Goal: Information Seeking & Learning: Learn about a topic

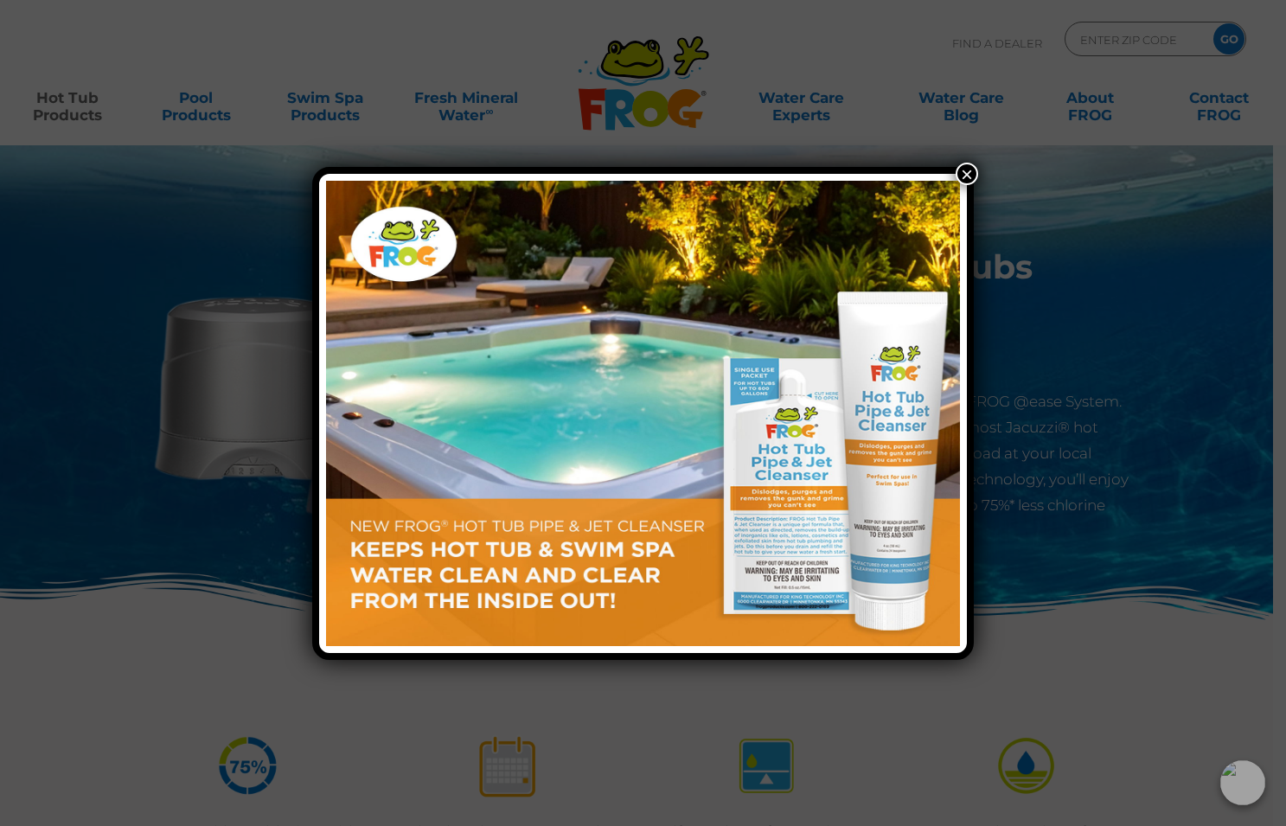
click at [966, 173] on button "×" at bounding box center [966, 174] width 22 height 22
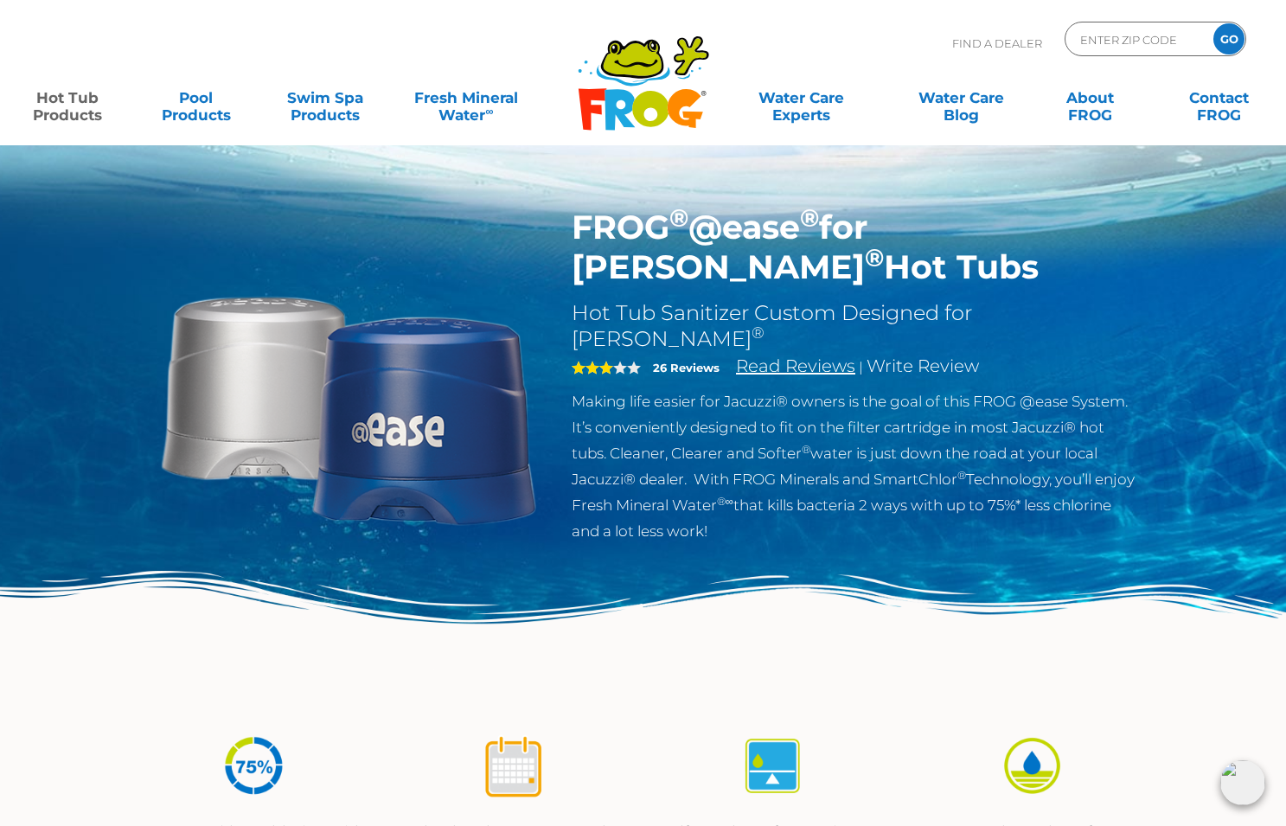
click at [788, 355] on link "Read Reviews" at bounding box center [795, 365] width 119 height 21
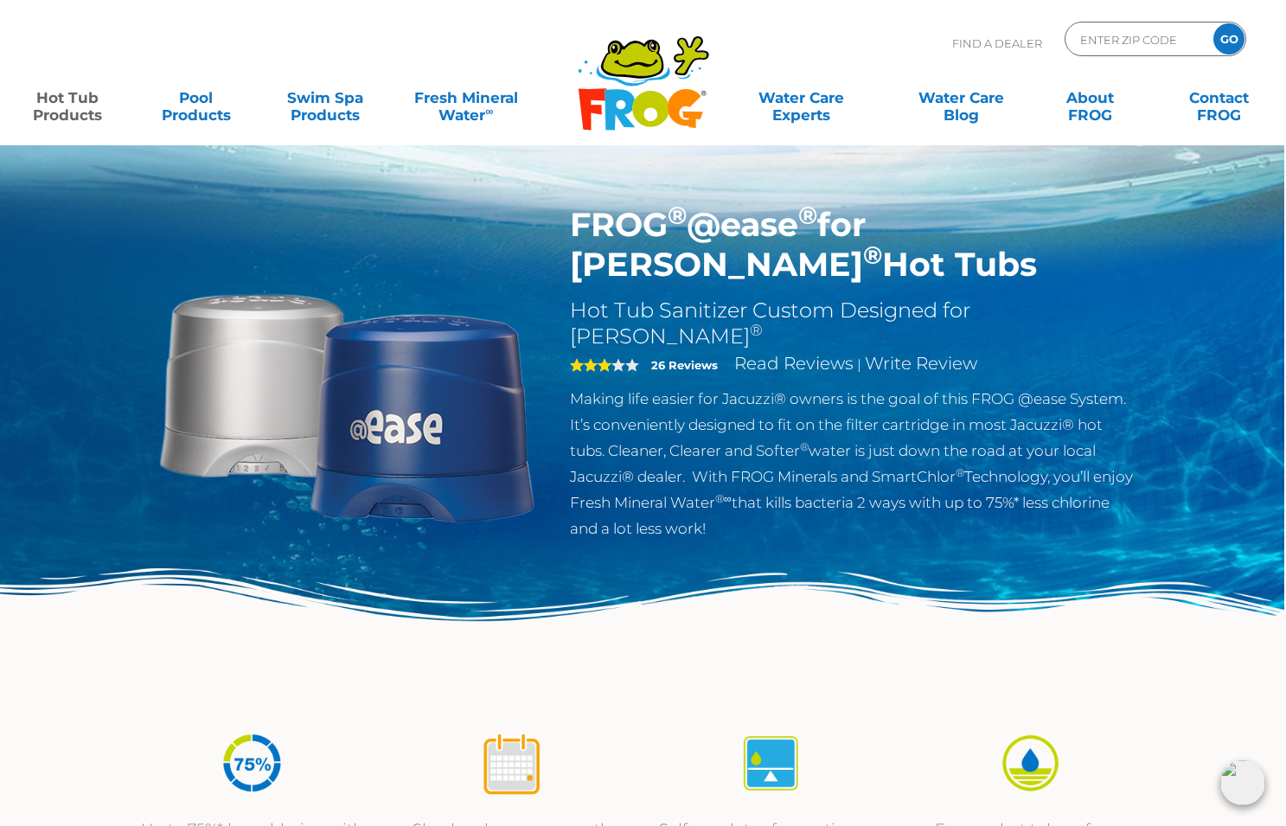
scroll to position [5, 2]
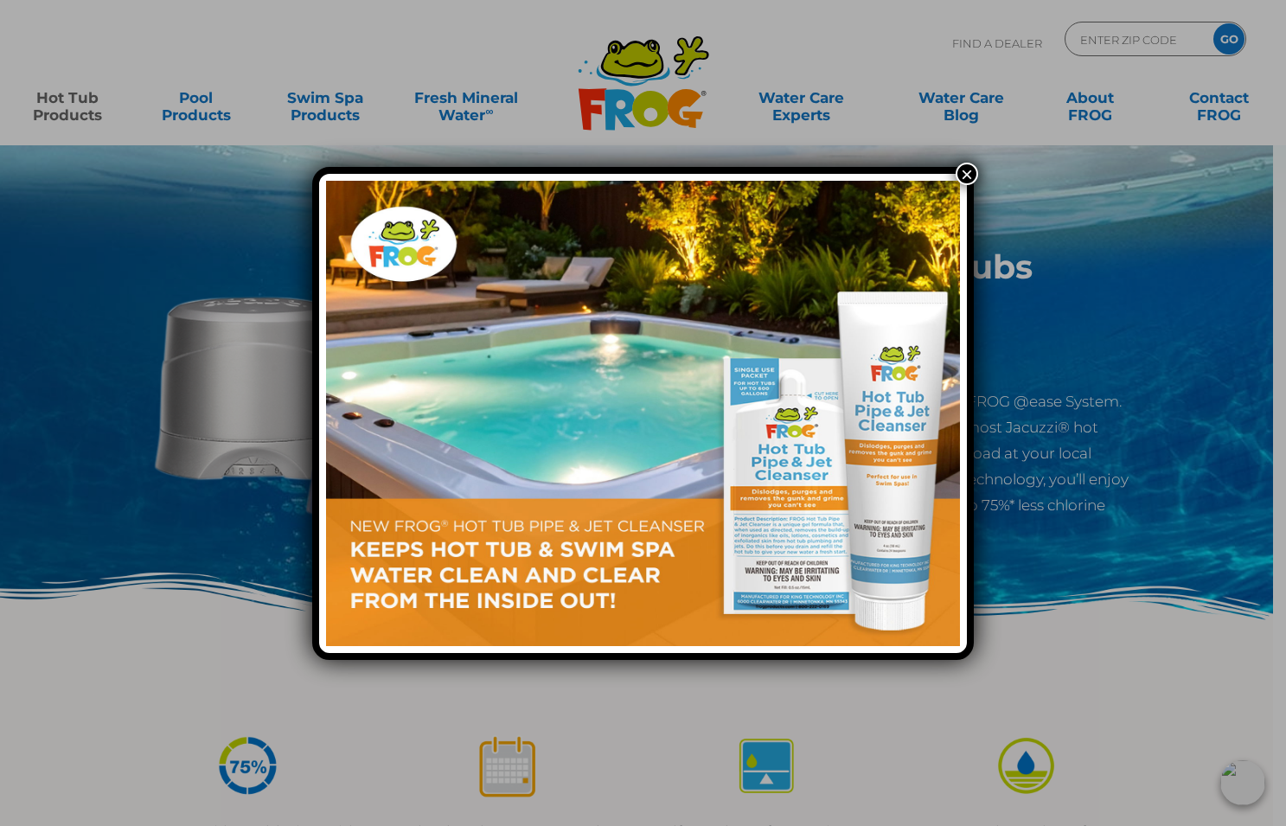
click at [963, 172] on button "×" at bounding box center [966, 174] width 22 height 22
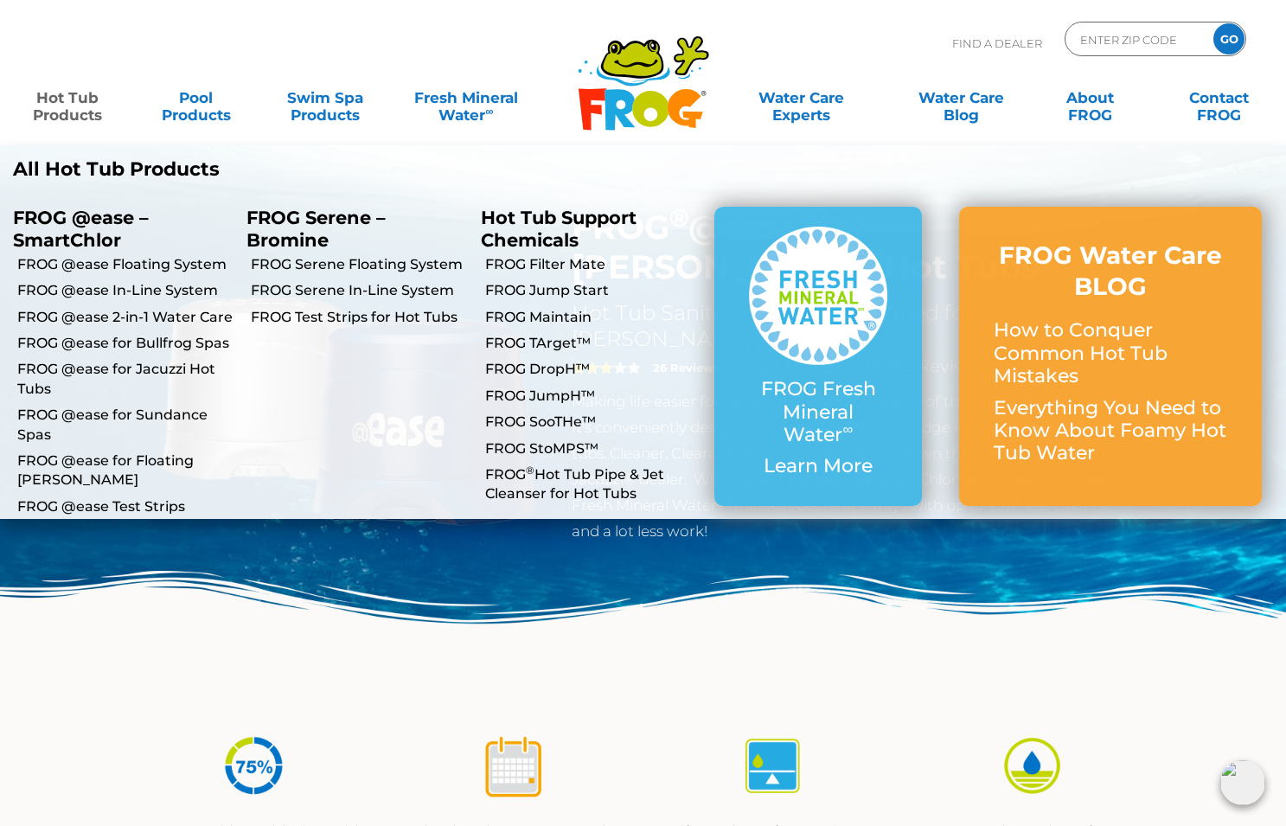
click at [79, 109] on link "Hot Tub Products" at bounding box center [67, 97] width 100 height 35
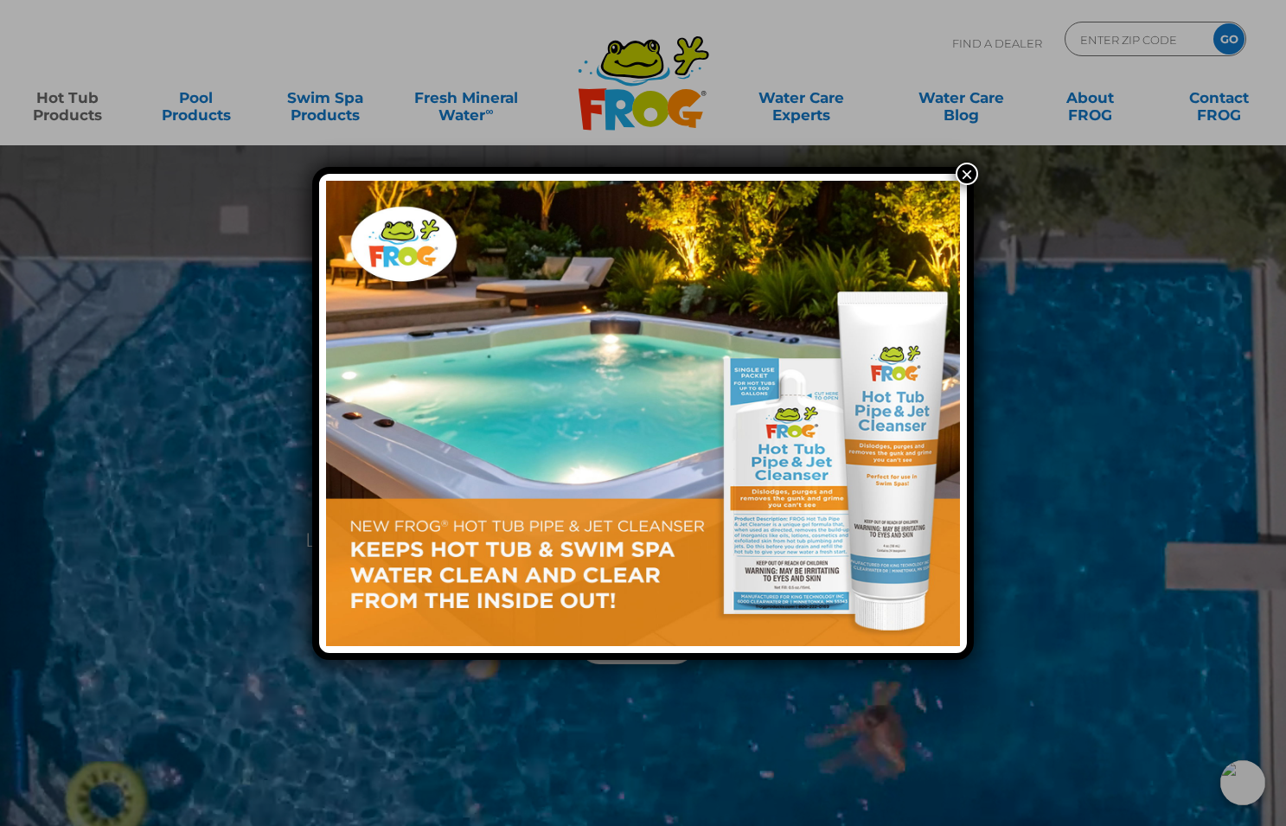
click at [960, 170] on button "×" at bounding box center [966, 174] width 22 height 22
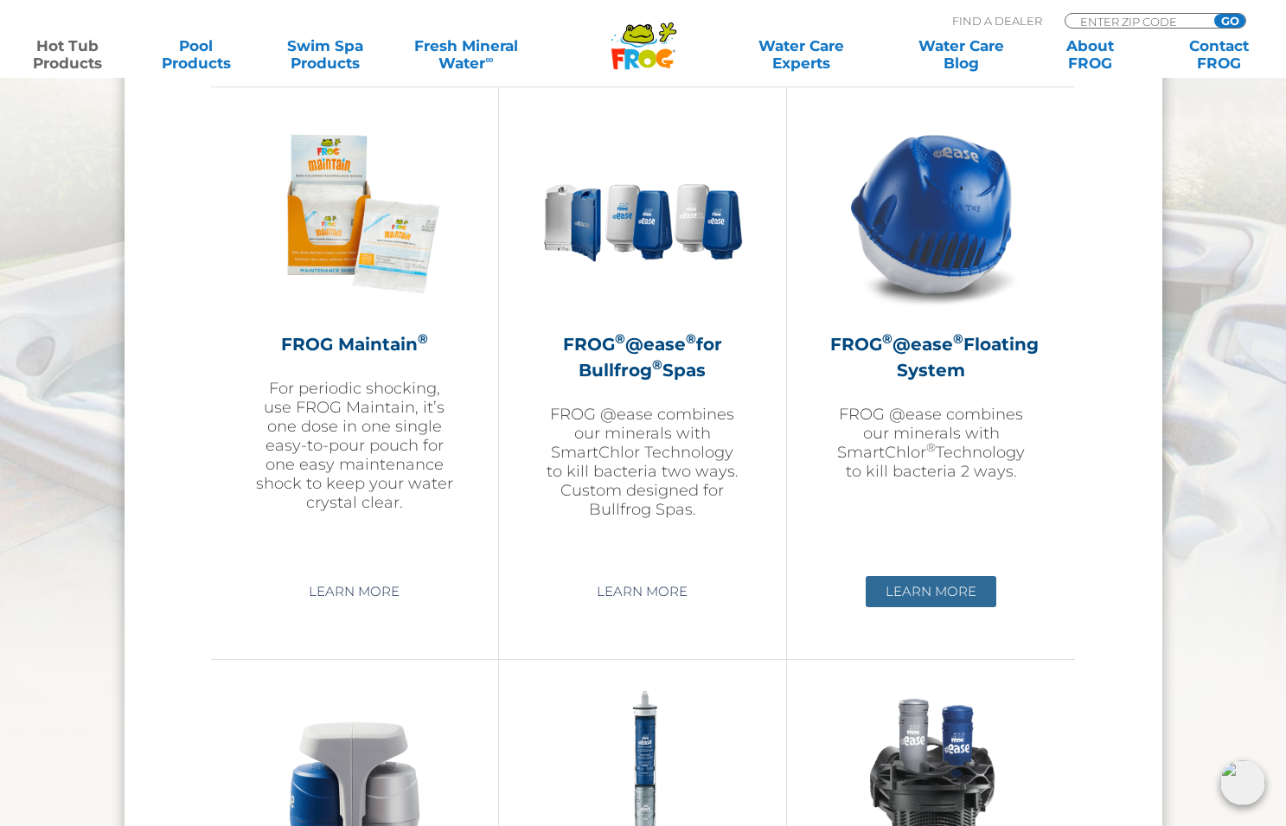
scroll to position [1938, 0]
click at [947, 580] on link "Learn More" at bounding box center [930, 590] width 131 height 31
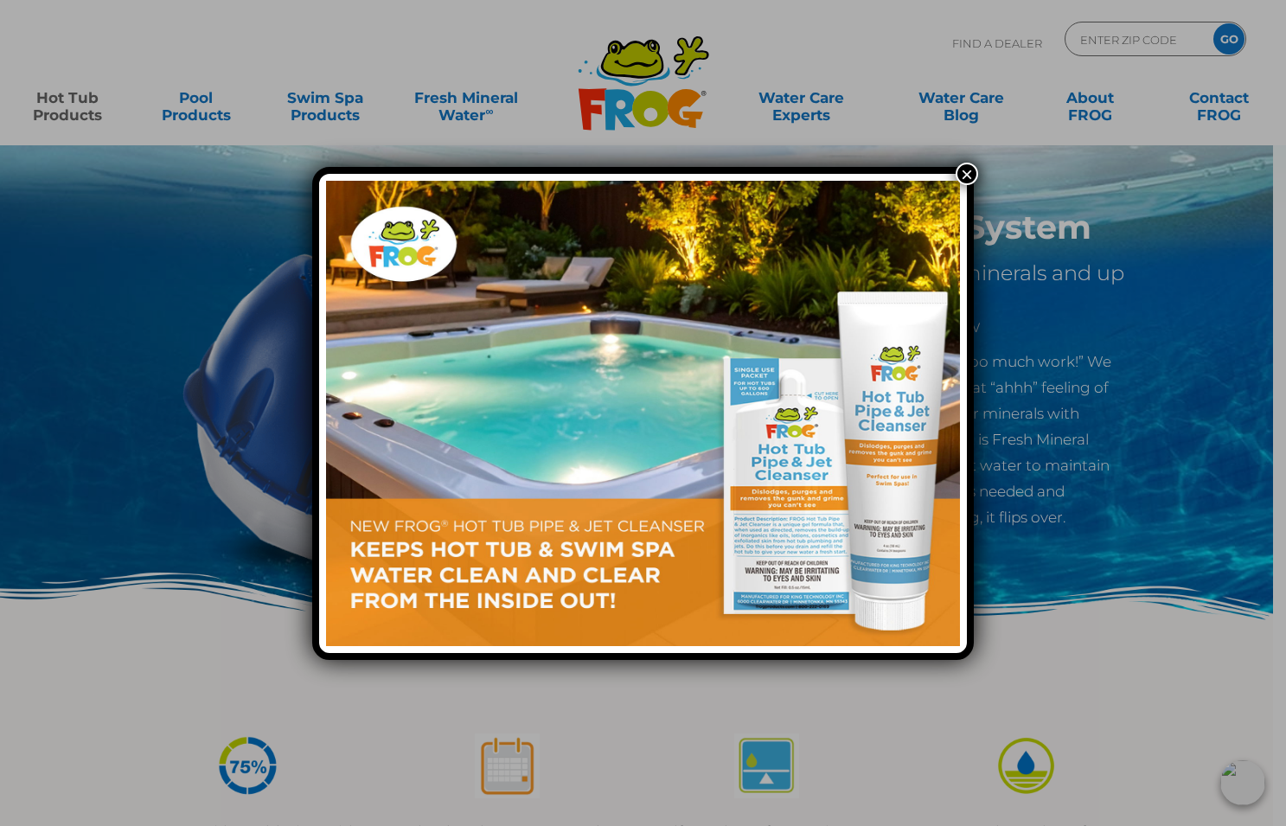
click at [971, 168] on button "×" at bounding box center [966, 174] width 22 height 22
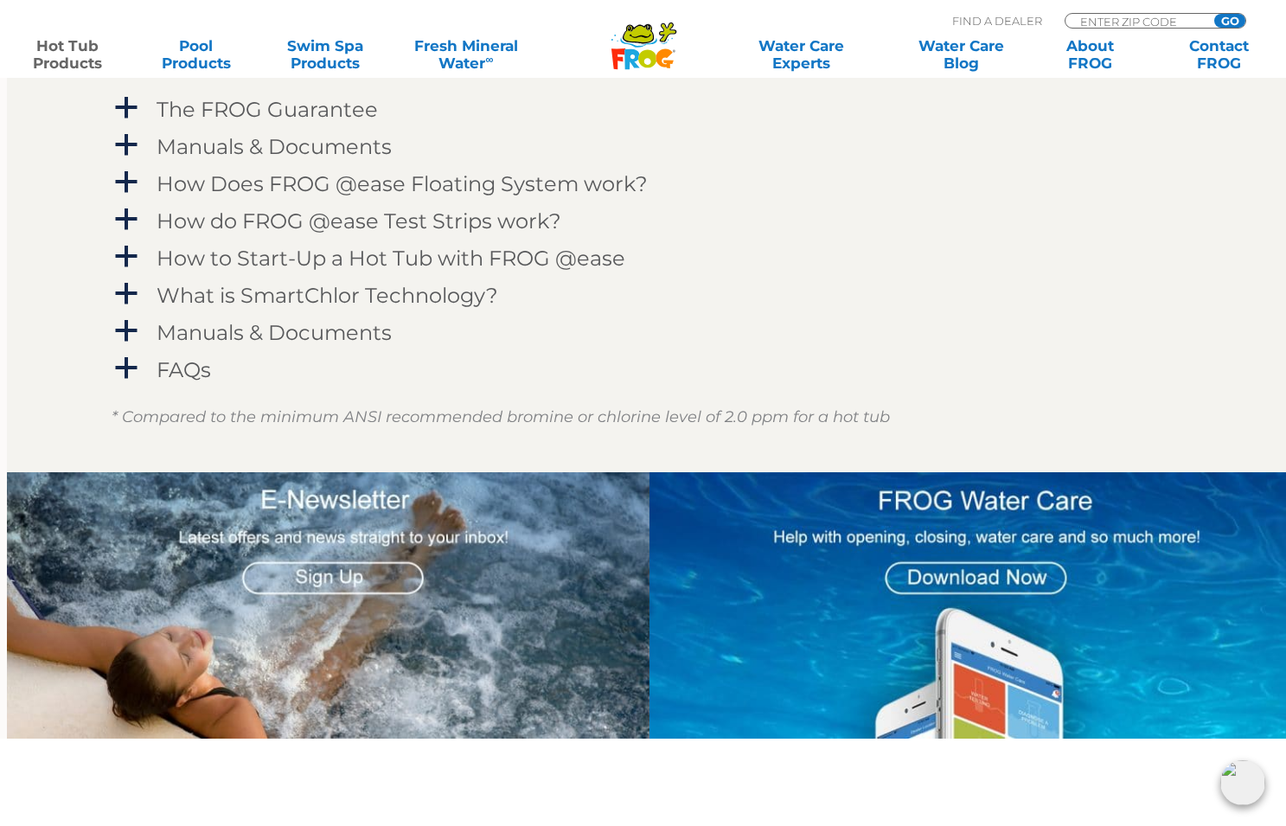
scroll to position [1810, 6]
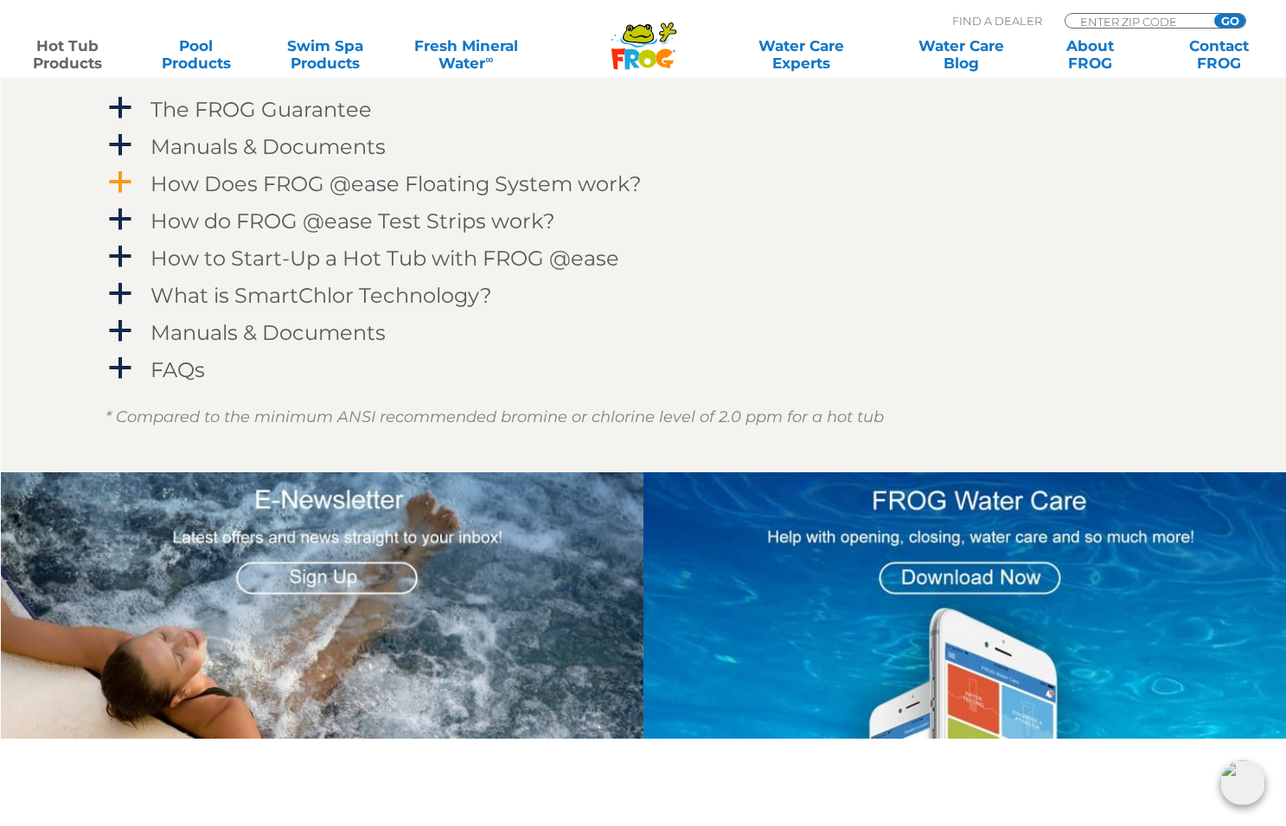
click at [112, 179] on span "a" at bounding box center [120, 182] width 26 height 26
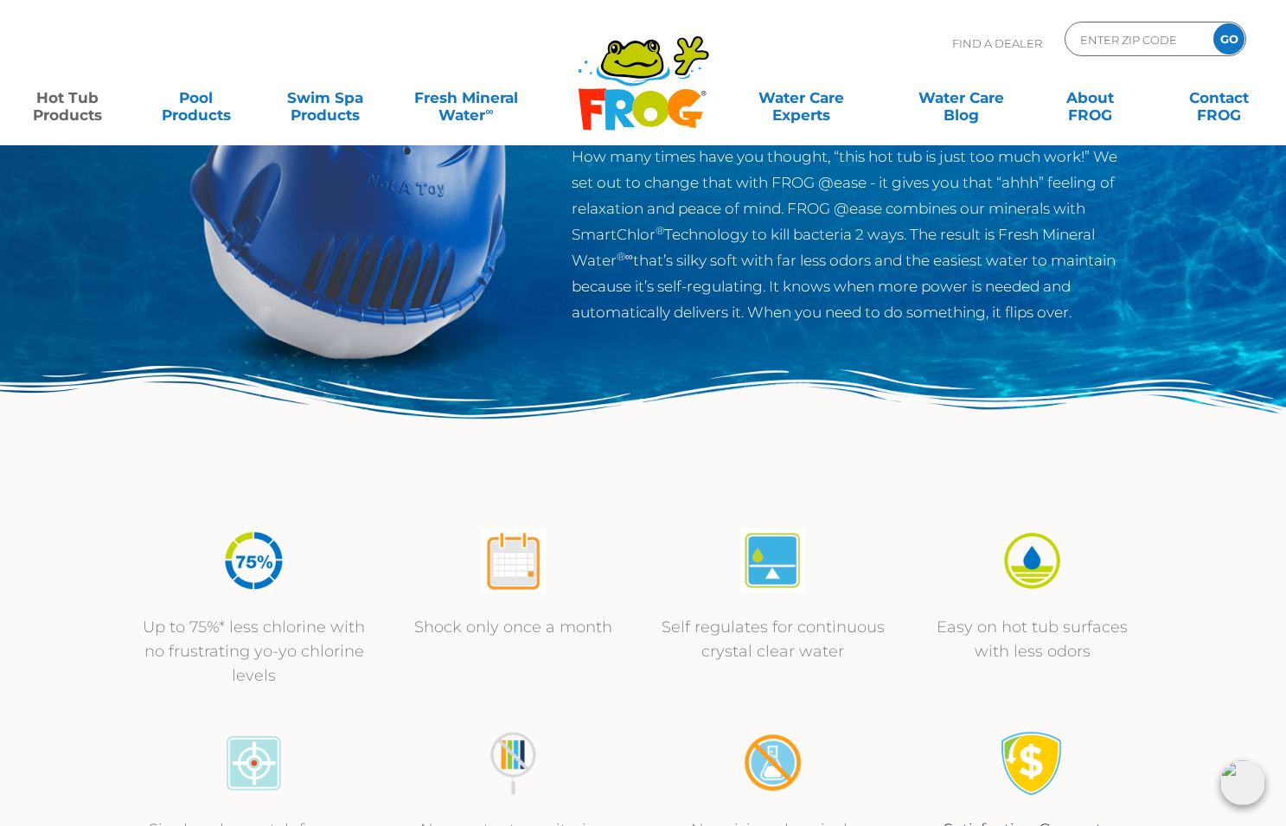
scroll to position [0, 0]
